Goal: Check status: Check status

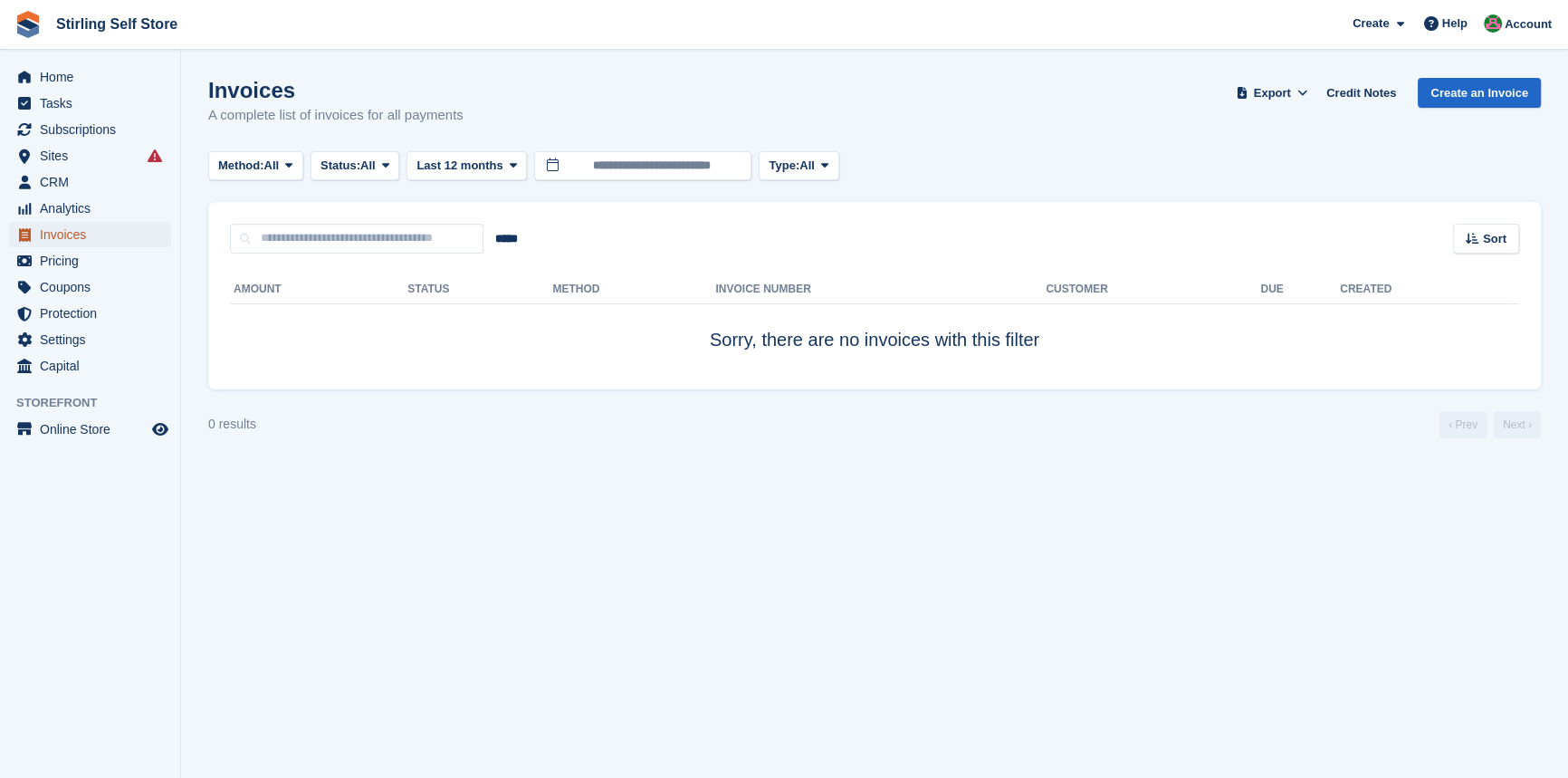
click at [77, 234] on span "Invoices" at bounding box center [93, 234] width 108 height 26
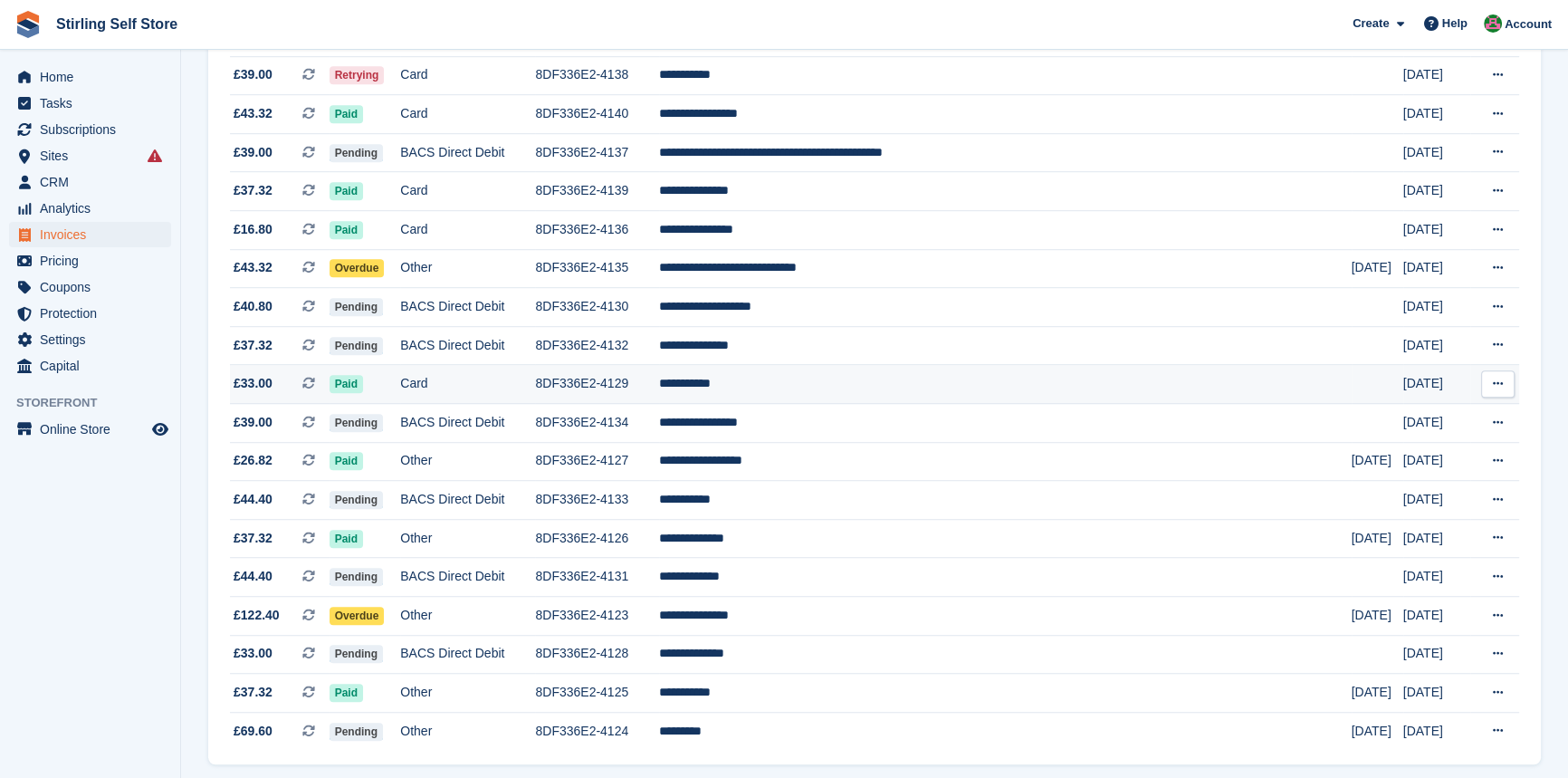
scroll to position [1565, 0]
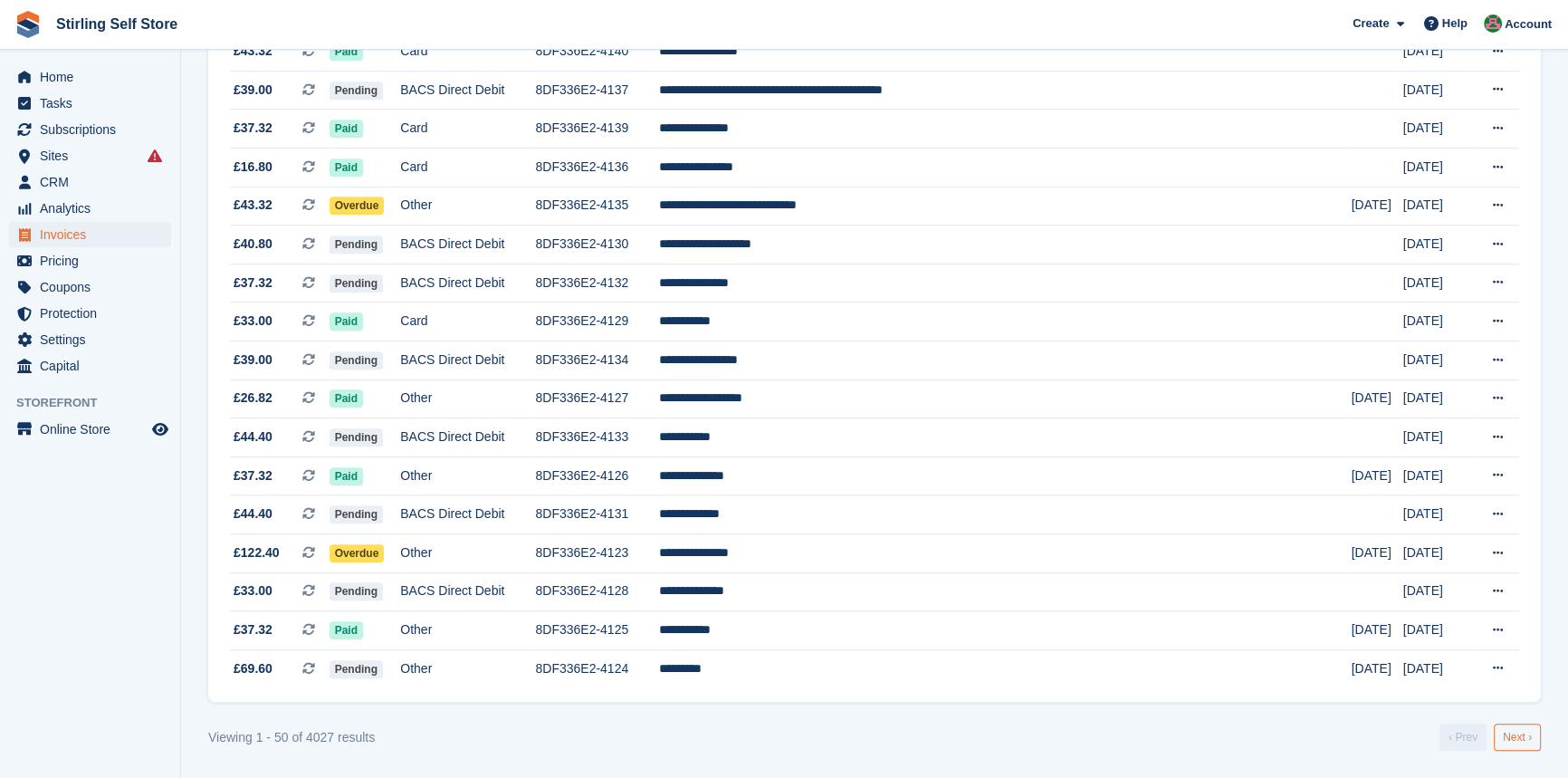
click at [1525, 743] on link "Next ›" at bounding box center [1517, 737] width 47 height 27
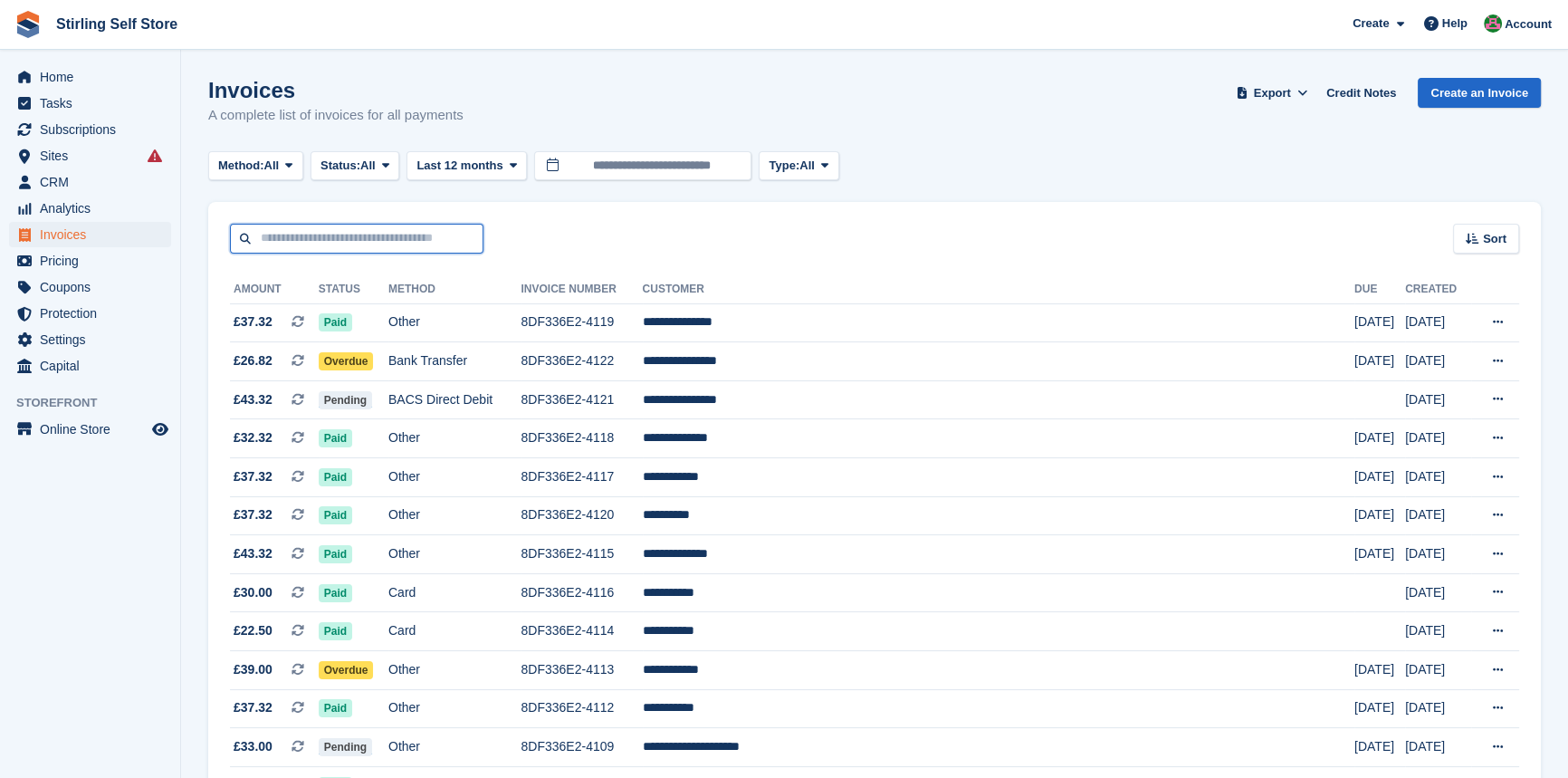
click at [294, 237] on input "text" at bounding box center [356, 238] width 253 height 30
type input "****"
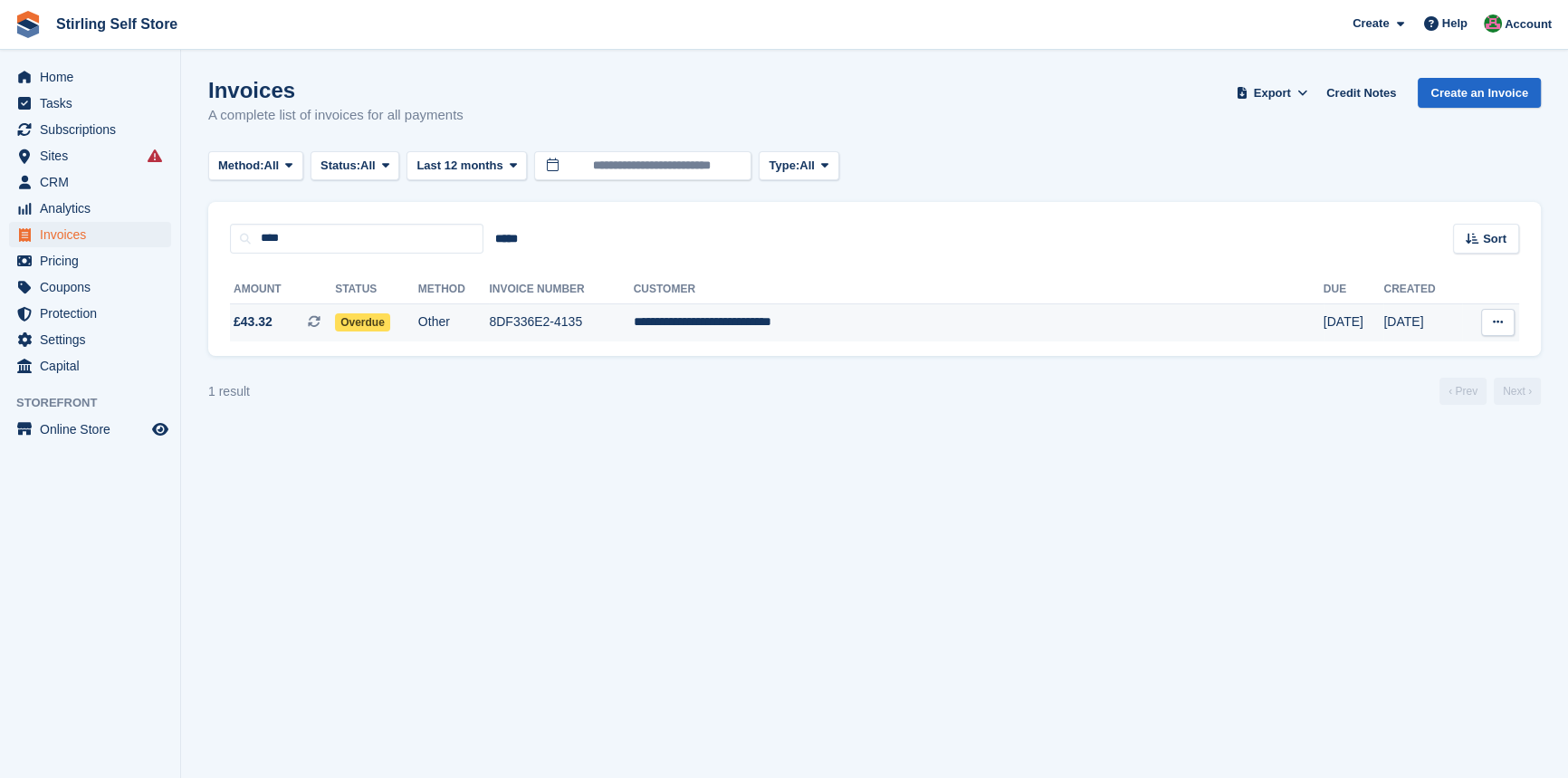
click at [390, 321] on span "Overdue" at bounding box center [362, 322] width 56 height 18
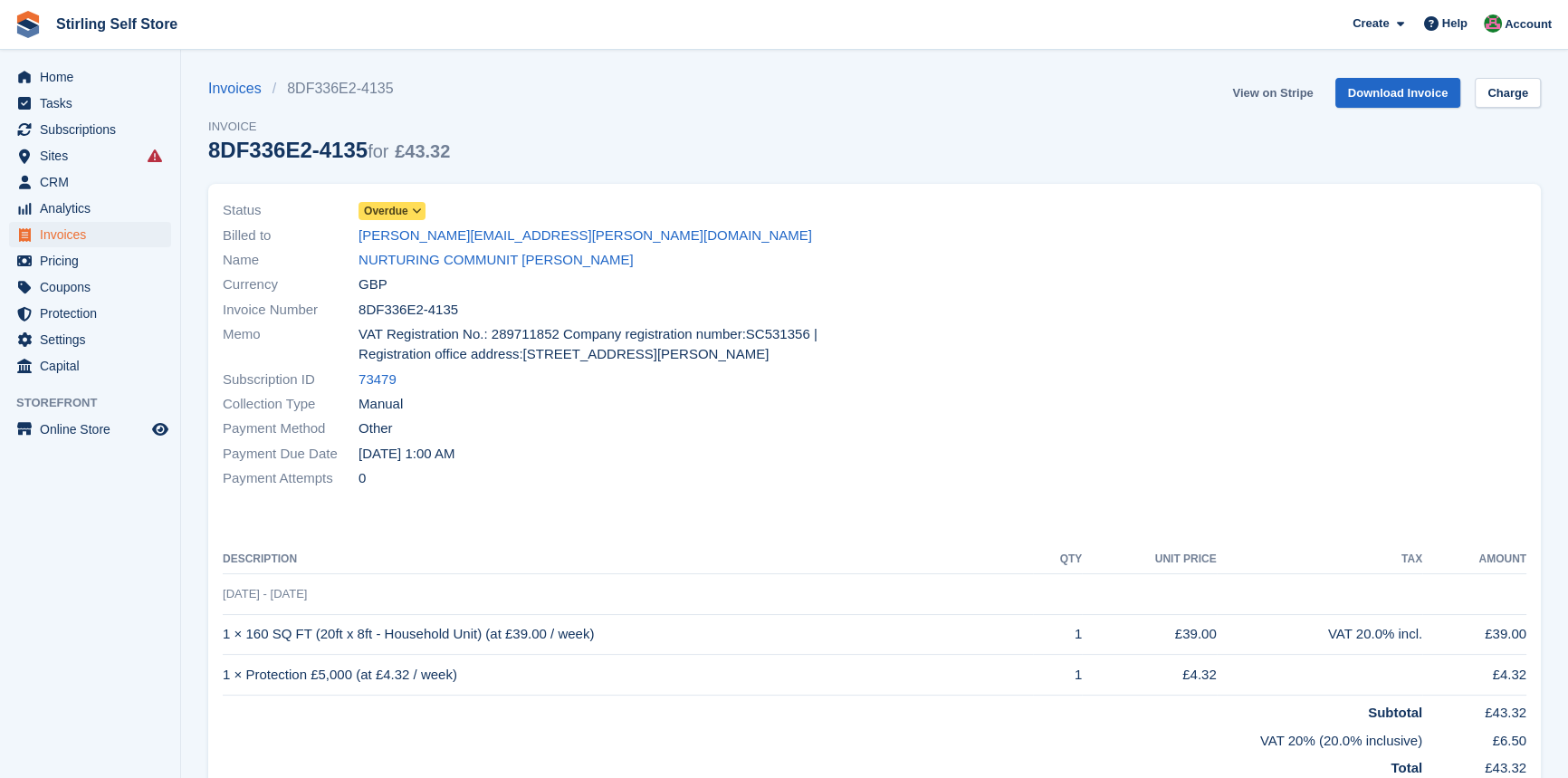
click at [1287, 87] on link "View on Stripe" at bounding box center [1273, 92] width 95 height 30
